Goal: Find specific page/section: Find specific page/section

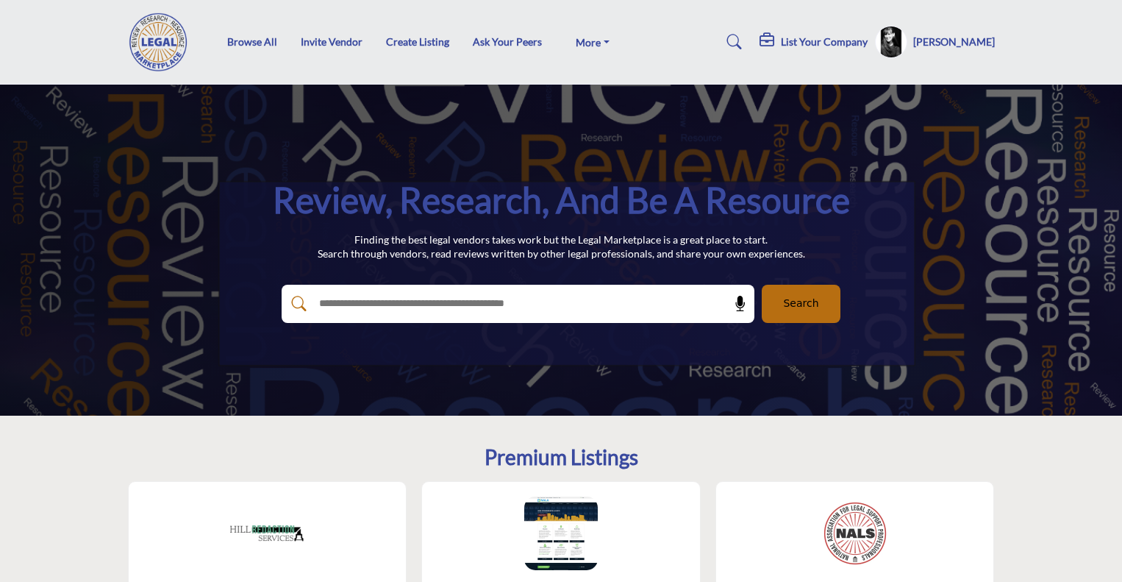
click at [432, 295] on input "text" at bounding box center [486, 304] width 351 height 22
type input "*******"
click at [762, 285] on button "Search" at bounding box center [801, 304] width 79 height 38
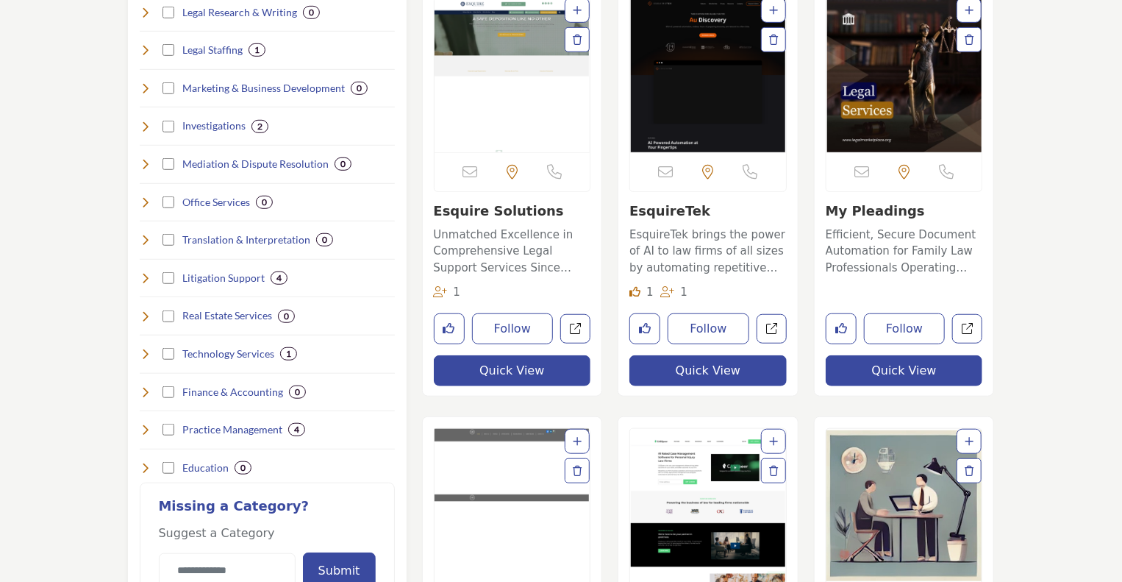
scroll to position [294, 0]
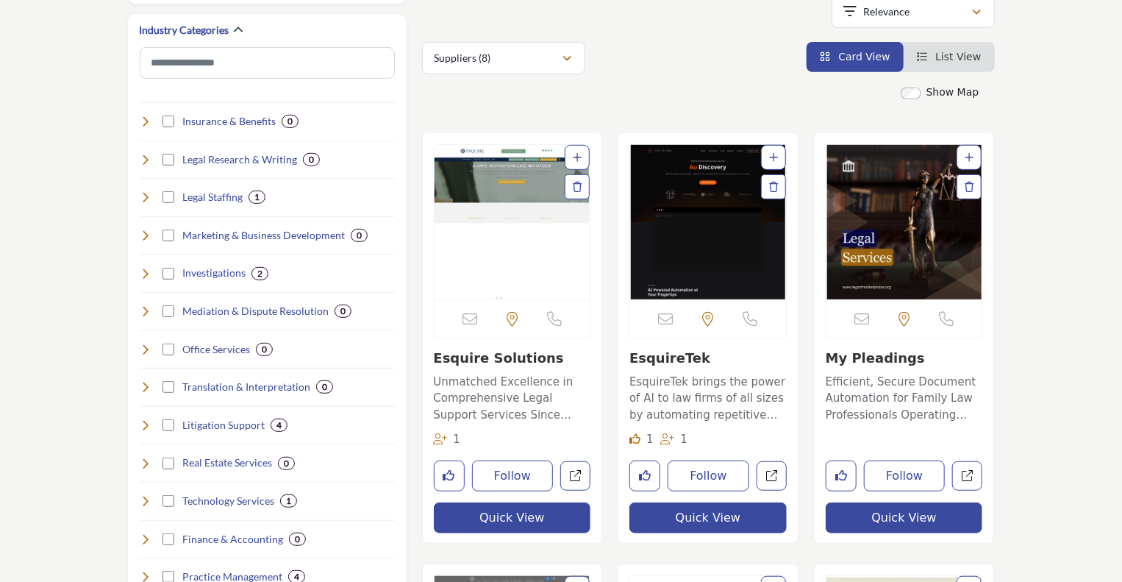
click at [498, 187] on img "Open Listing in new tab" at bounding box center [513, 222] width 156 height 154
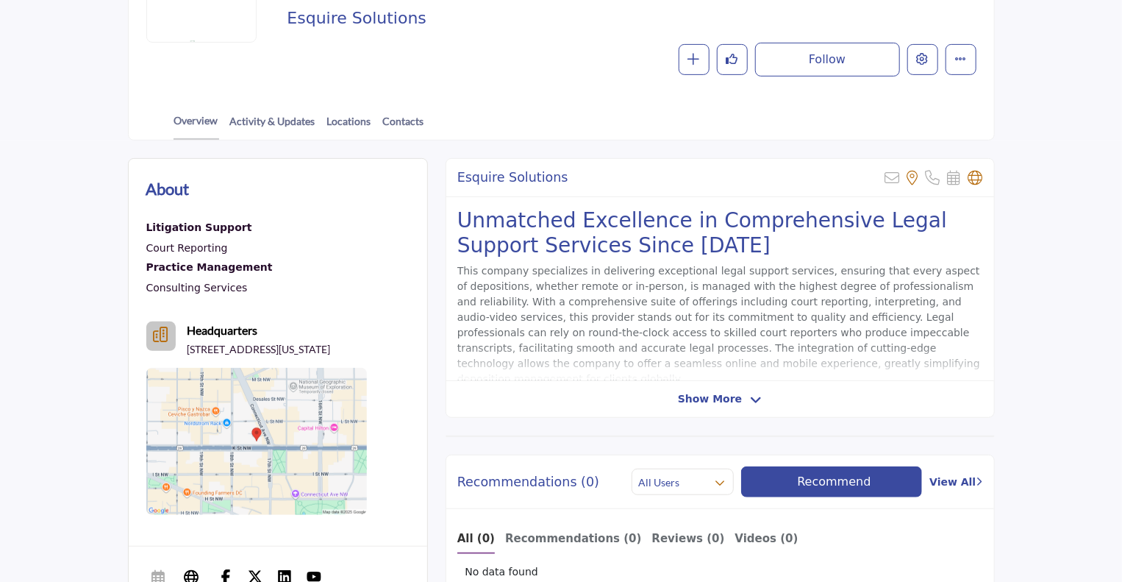
scroll to position [221, 0]
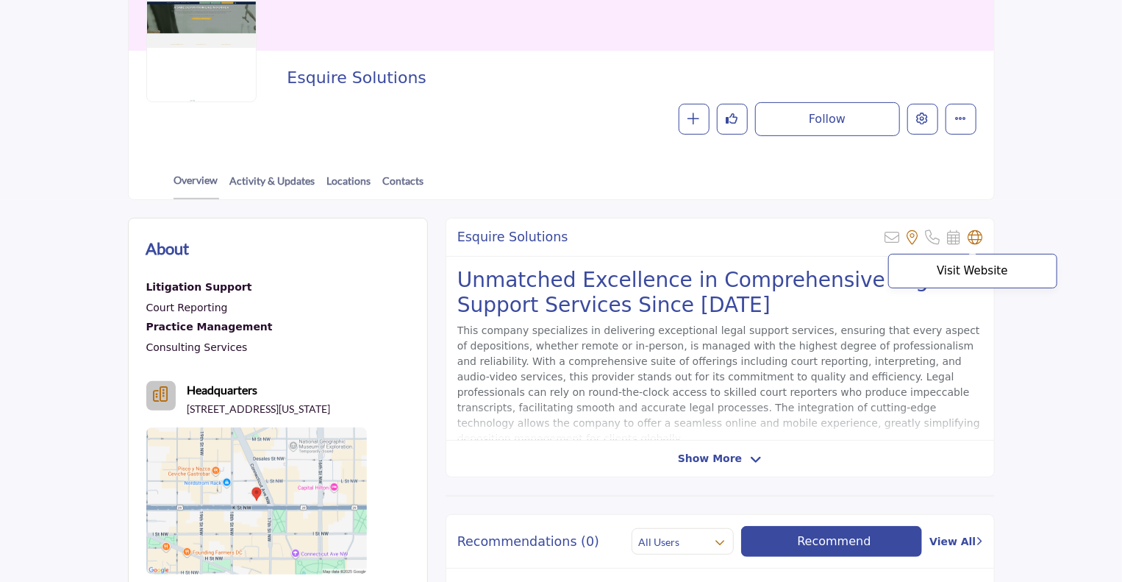
click at [974, 238] on icon at bounding box center [975, 237] width 15 height 15
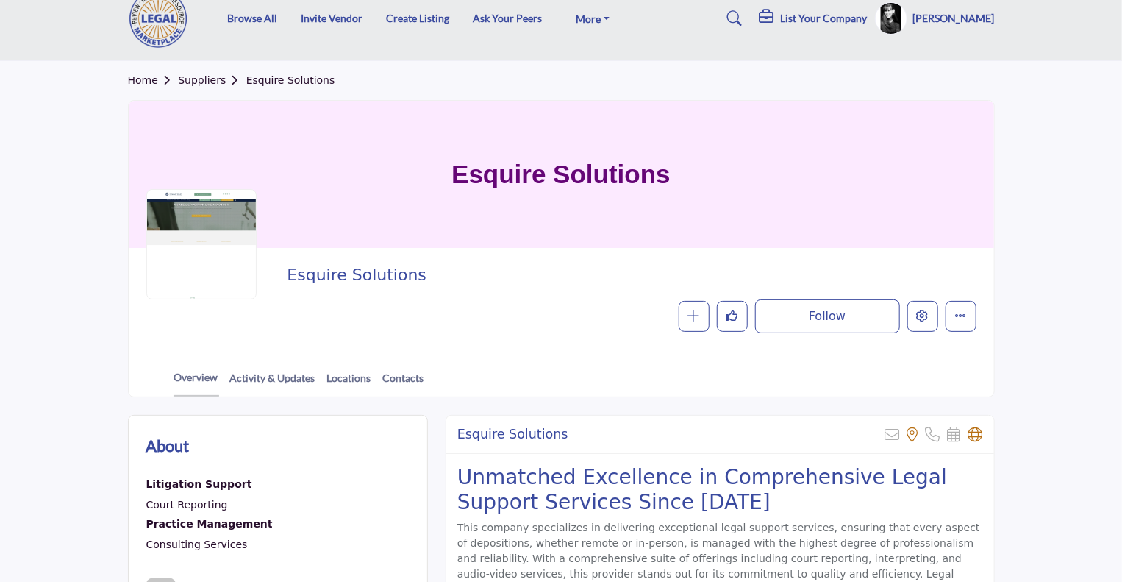
scroll to position [0, 0]
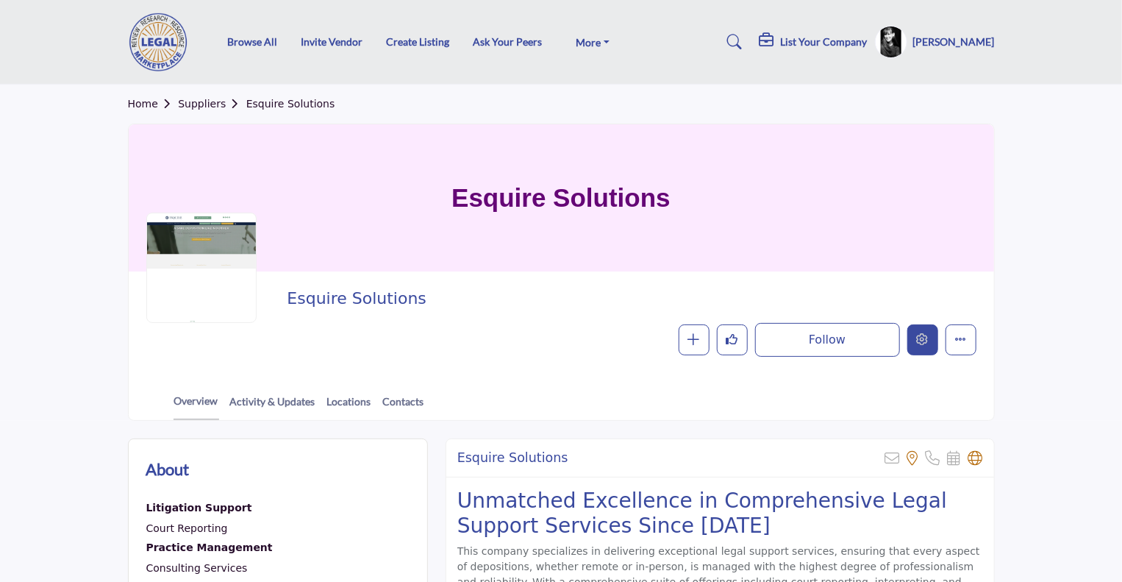
click at [925, 351] on button "Edit company" at bounding box center [922, 339] width 31 height 31
click at [957, 39] on h5 "[PERSON_NAME]" at bounding box center [954, 42] width 82 height 15
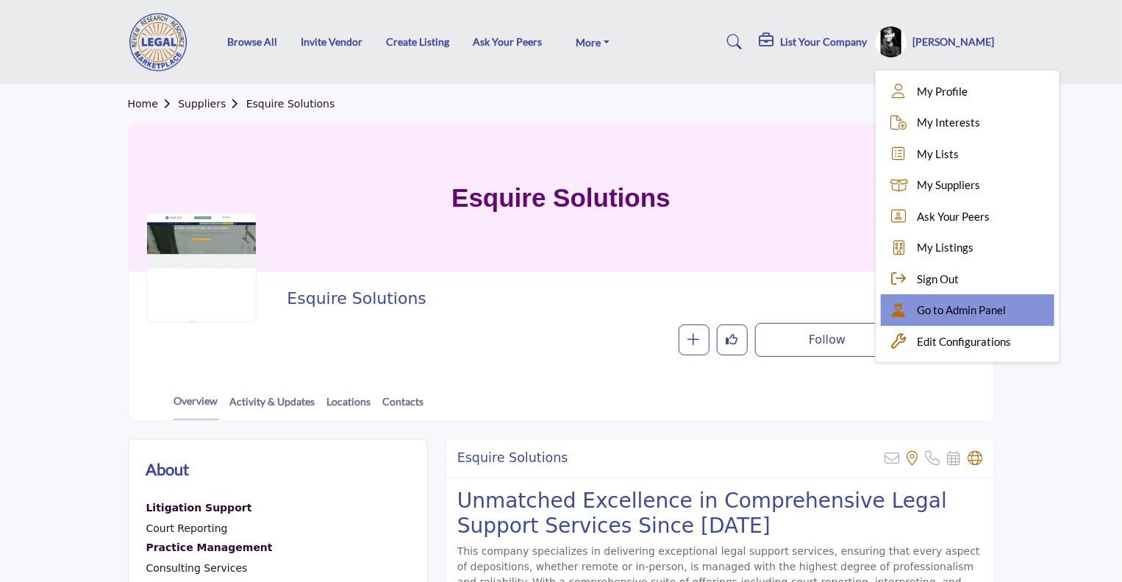
click at [938, 318] on div "Go to Admin Panel" at bounding box center [968, 310] width 174 height 32
